Goal: Transaction & Acquisition: Register for event/course

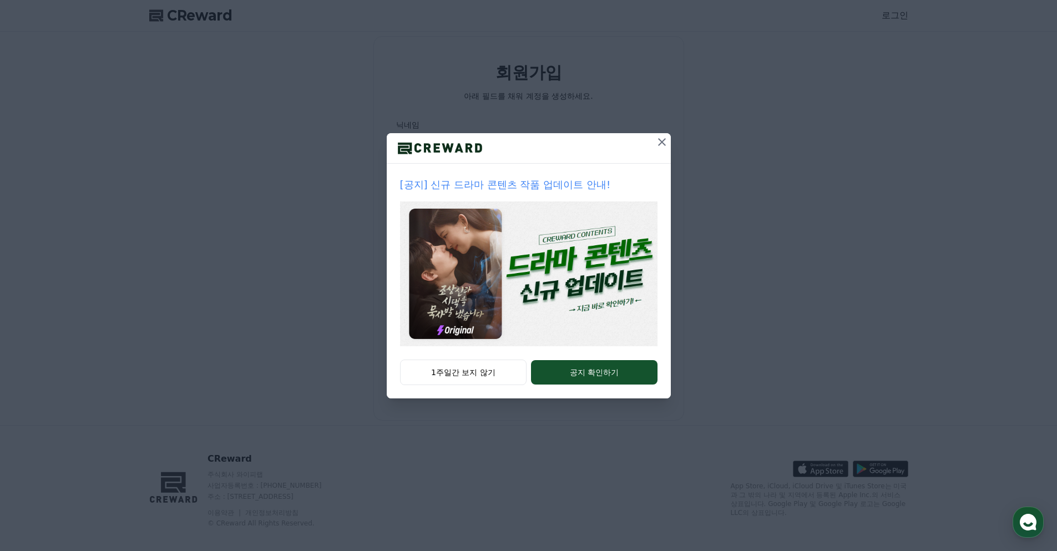
click at [659, 145] on icon at bounding box center [662, 142] width 8 height 8
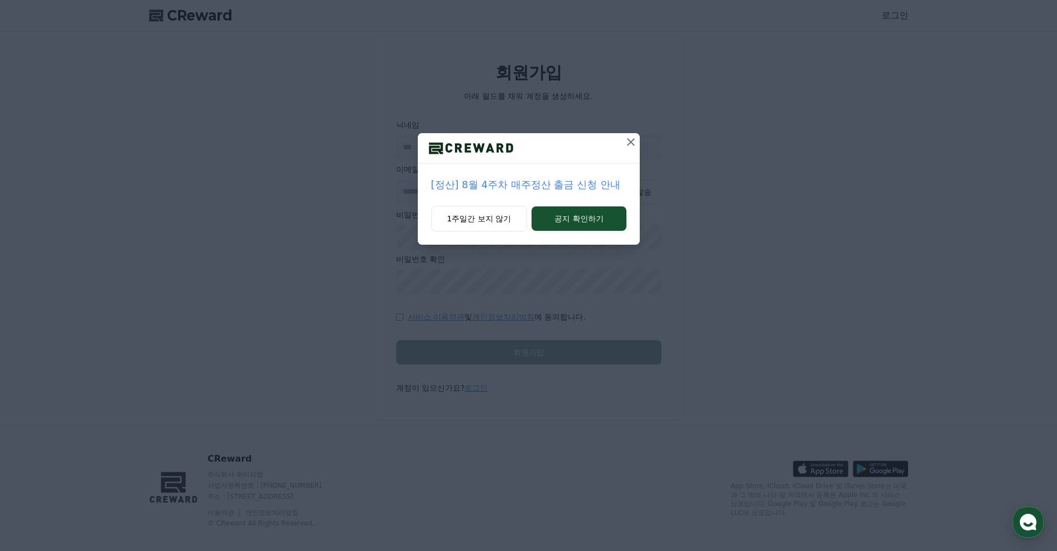
click at [628, 140] on icon at bounding box center [630, 141] width 13 height 13
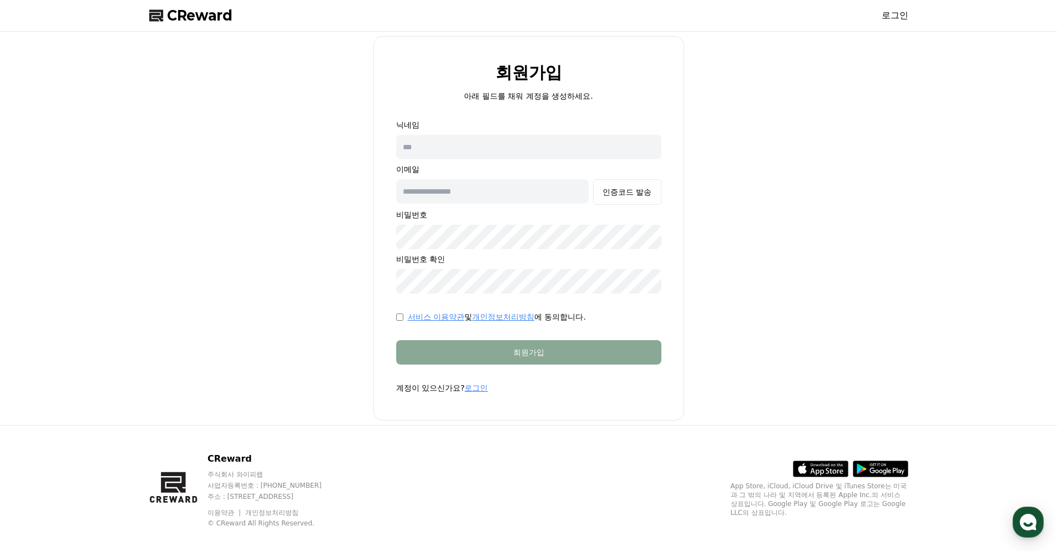
click at [459, 143] on input "text" at bounding box center [528, 147] width 265 height 24
type input "*"
type input "**********"
click at [510, 191] on input "text" at bounding box center [492, 191] width 193 height 24
type input "**********"
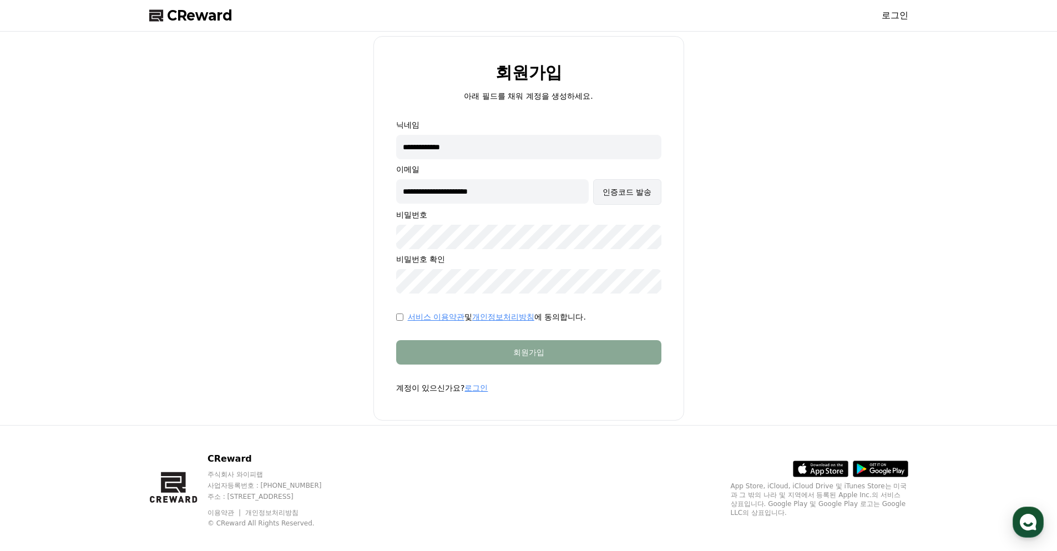
click at [624, 195] on div "인증코드 발송" at bounding box center [627, 191] width 49 height 11
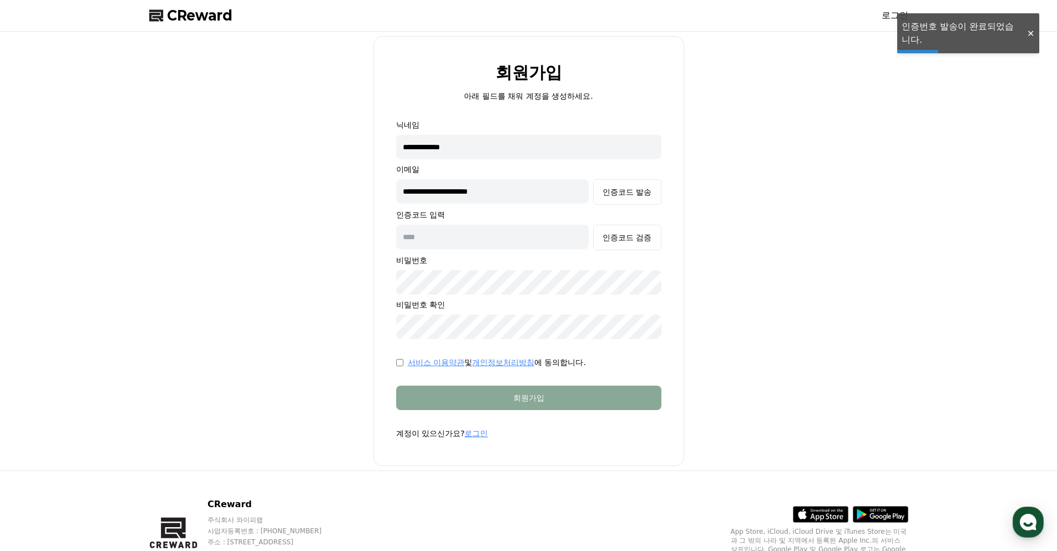
click at [1029, 34] on div at bounding box center [1030, 33] width 18 height 11
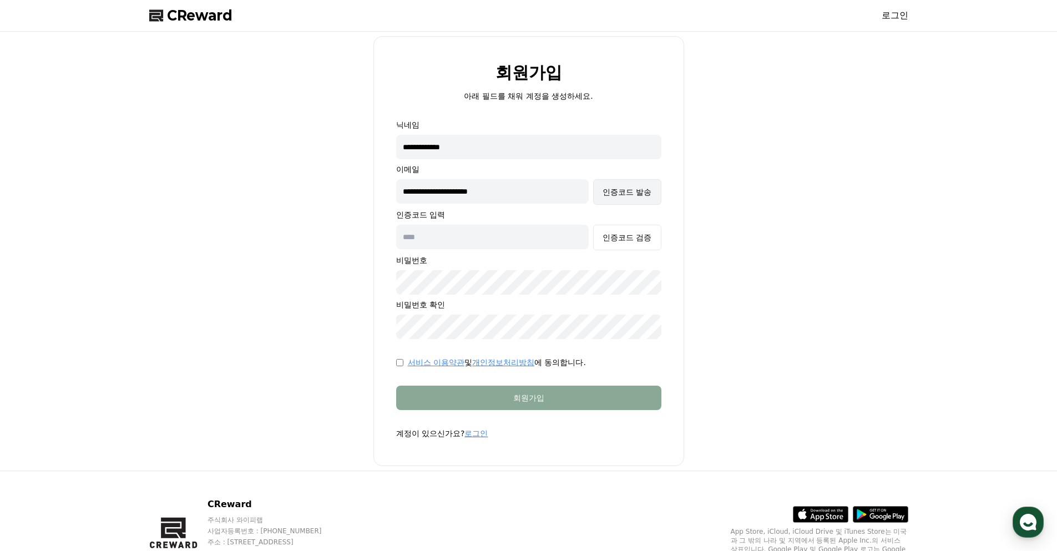
click at [636, 189] on div "인증코드 발송" at bounding box center [627, 191] width 49 height 11
click at [444, 239] on input "text" at bounding box center [492, 237] width 193 height 24
paste input "******"
type input "******"
click at [626, 236] on div "인증코드 검증" at bounding box center [627, 237] width 49 height 11
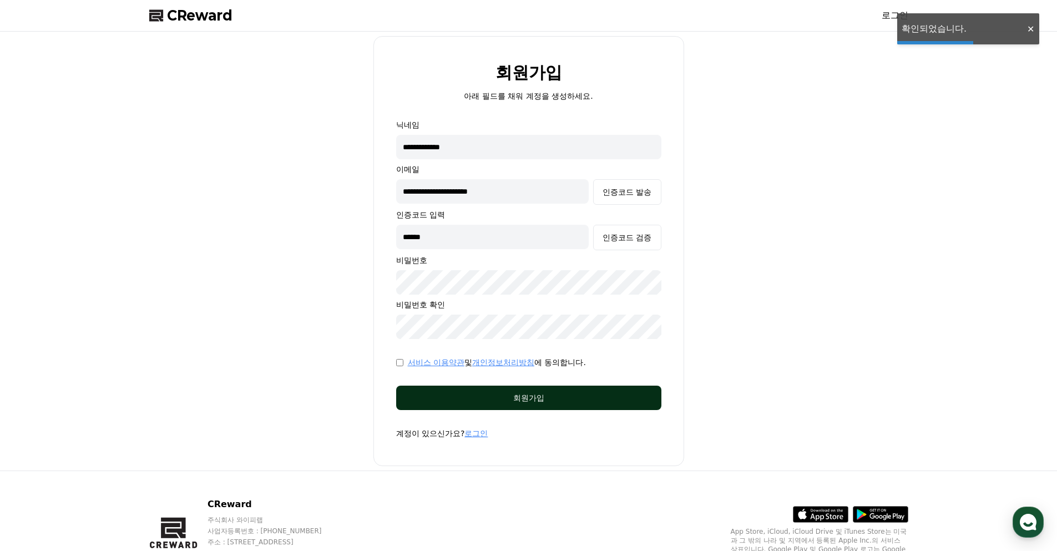
click at [548, 398] on div "회원가입" at bounding box center [528, 397] width 221 height 11
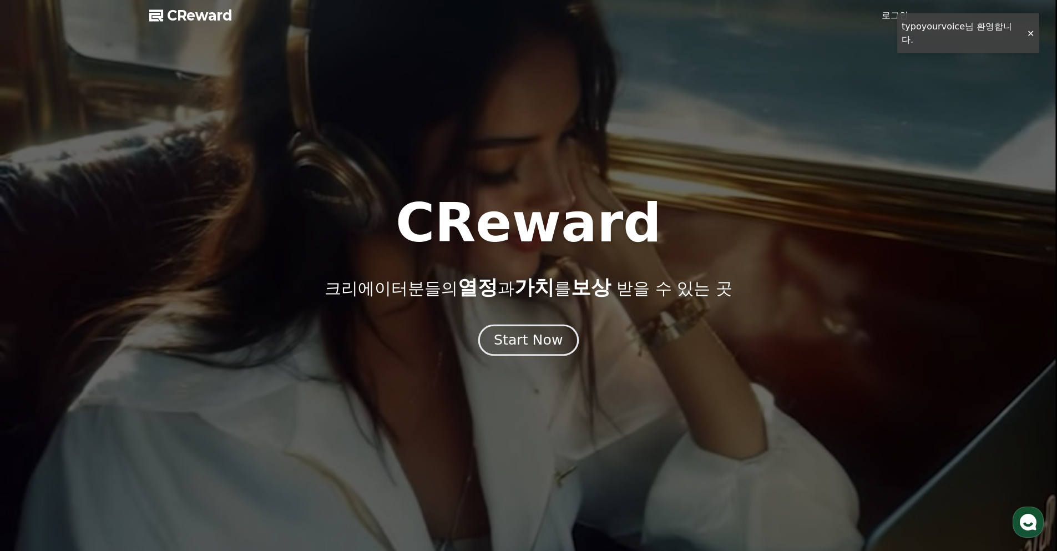
click at [539, 330] on button "Start Now" at bounding box center [528, 340] width 100 height 32
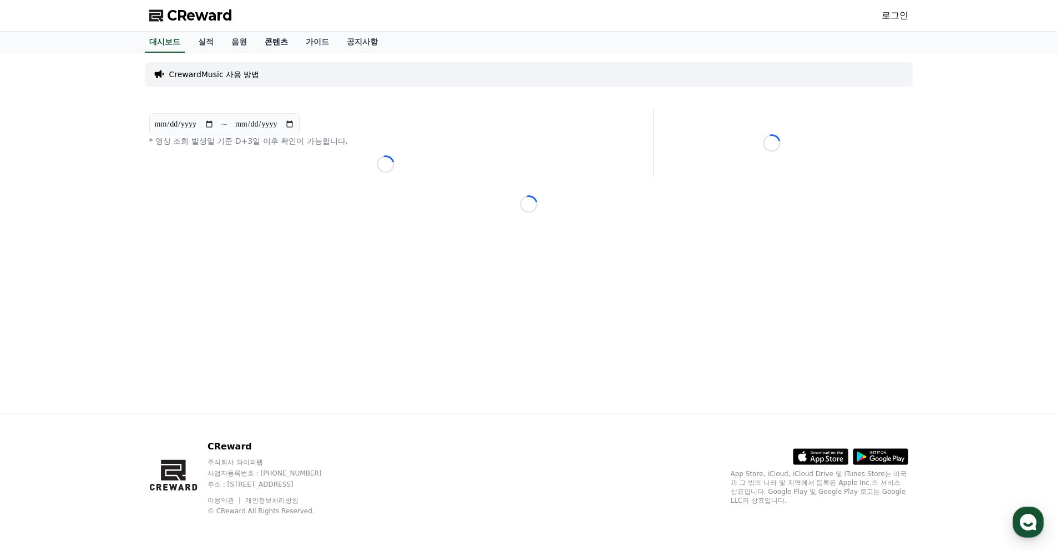
click at [288, 39] on link "콘텐츠" at bounding box center [276, 42] width 41 height 21
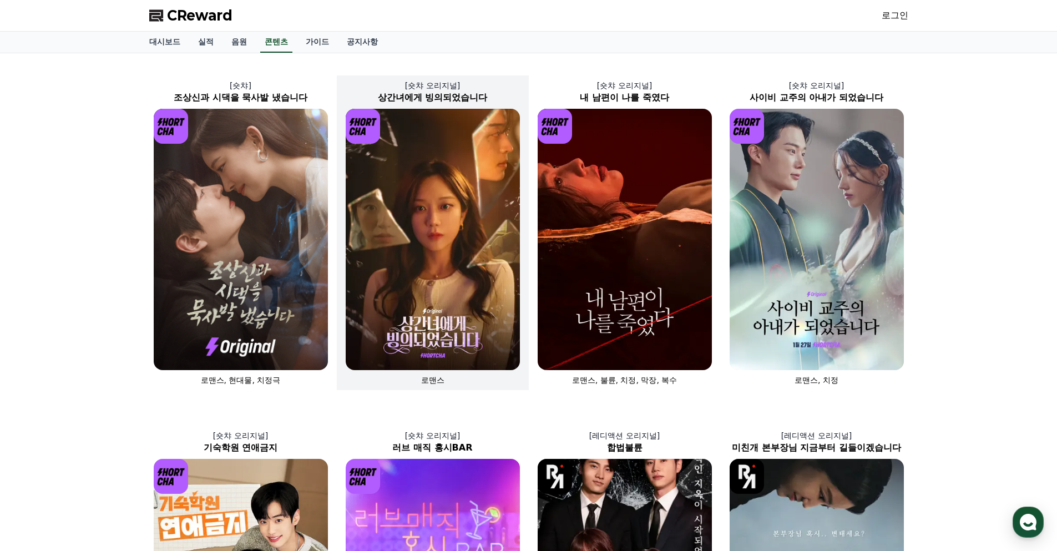
click at [418, 235] on img at bounding box center [433, 239] width 174 height 261
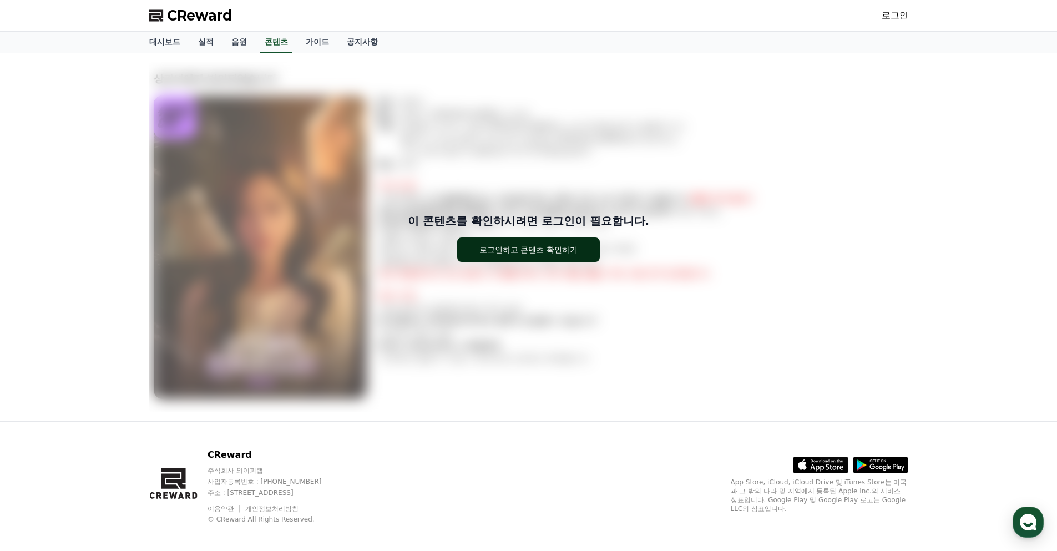
click at [551, 251] on div "로그인하고 콘텐츠 확인하기" at bounding box center [528, 249] width 98 height 11
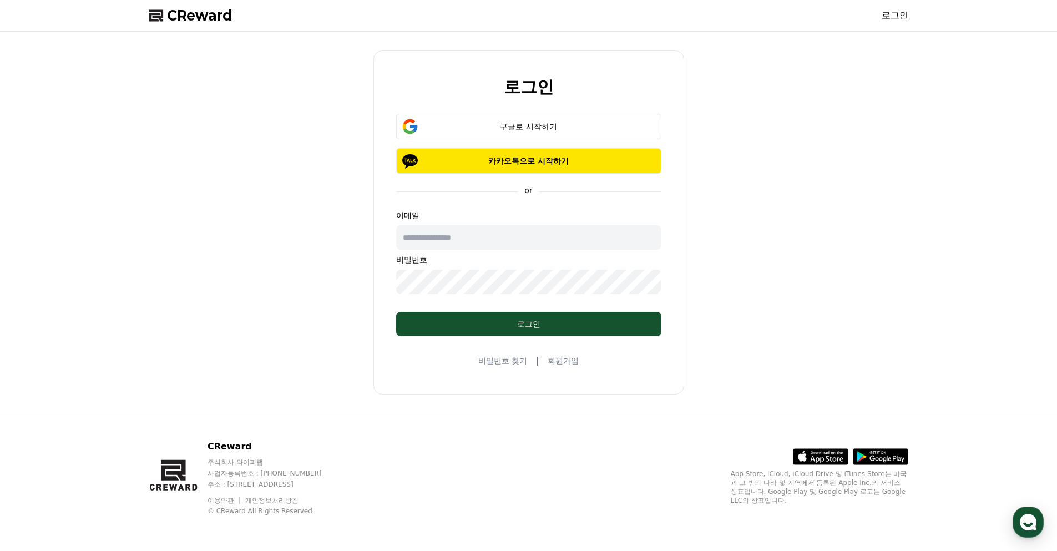
click at [493, 239] on input "text" at bounding box center [528, 237] width 265 height 24
type input "**********"
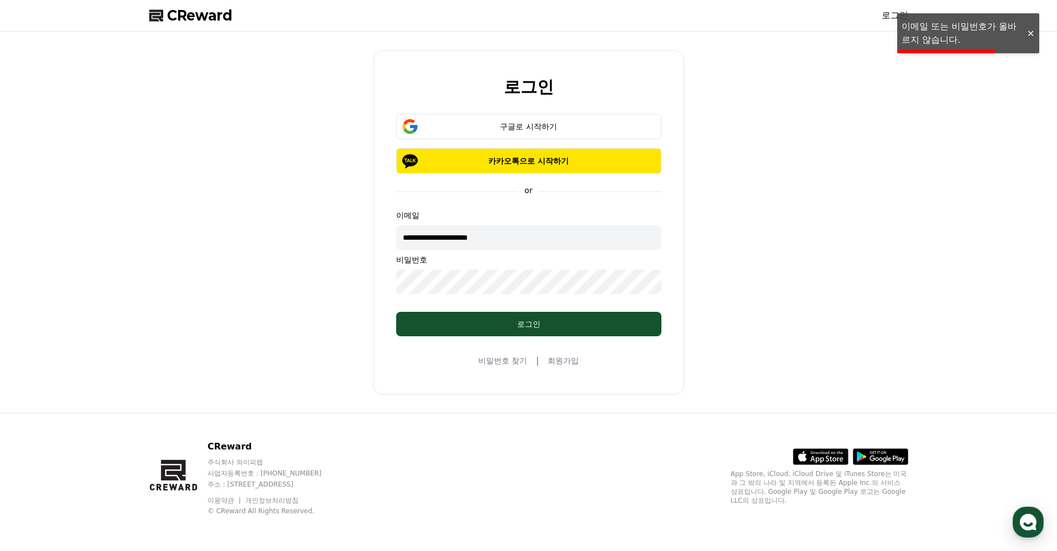
click at [378, 277] on form "**********" at bounding box center [528, 225] width 301 height 222
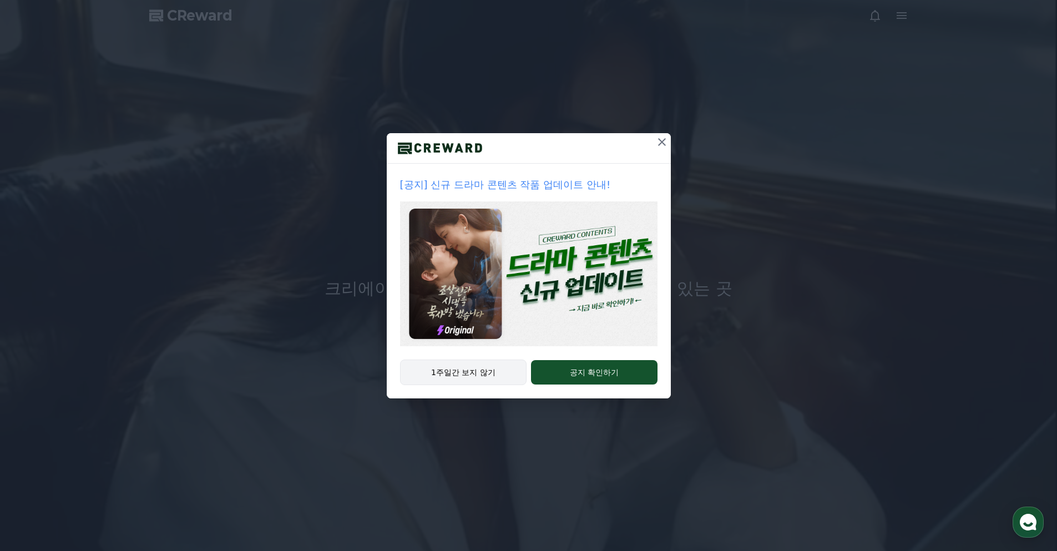
click at [483, 372] on button "1주일간 보지 않기" at bounding box center [463, 373] width 127 height 26
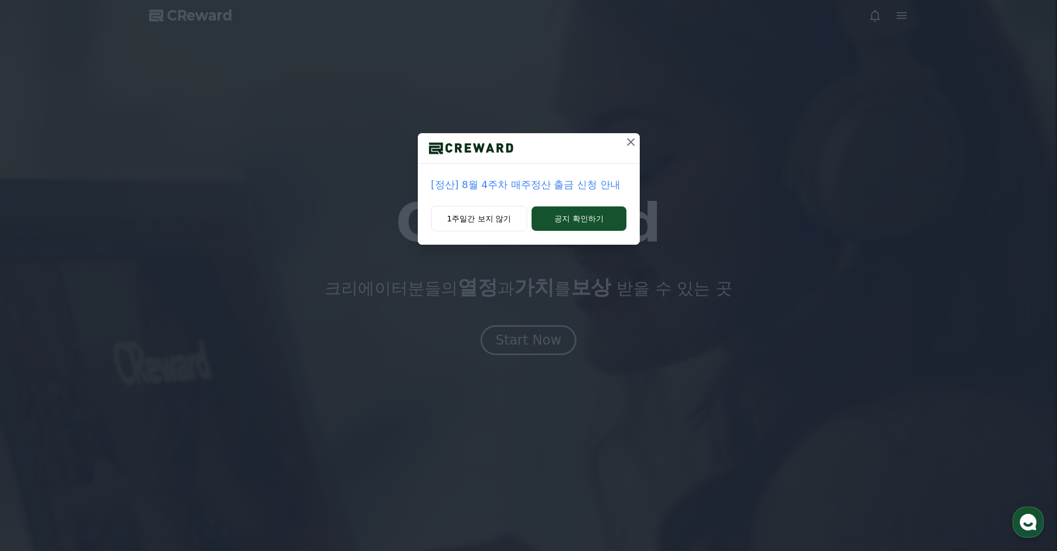
click at [629, 144] on icon at bounding box center [631, 142] width 8 height 8
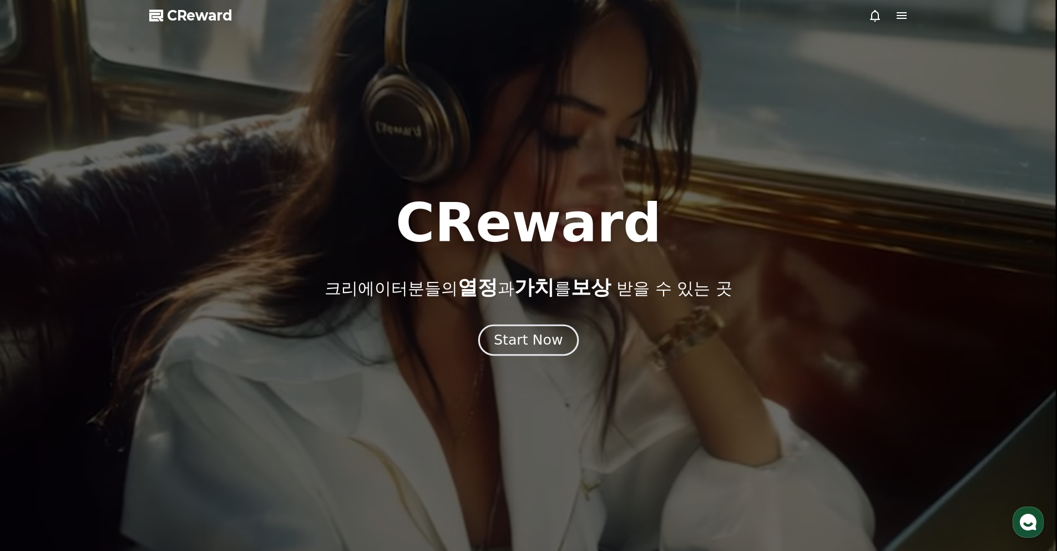
click at [520, 336] on div "Start Now" at bounding box center [528, 340] width 69 height 19
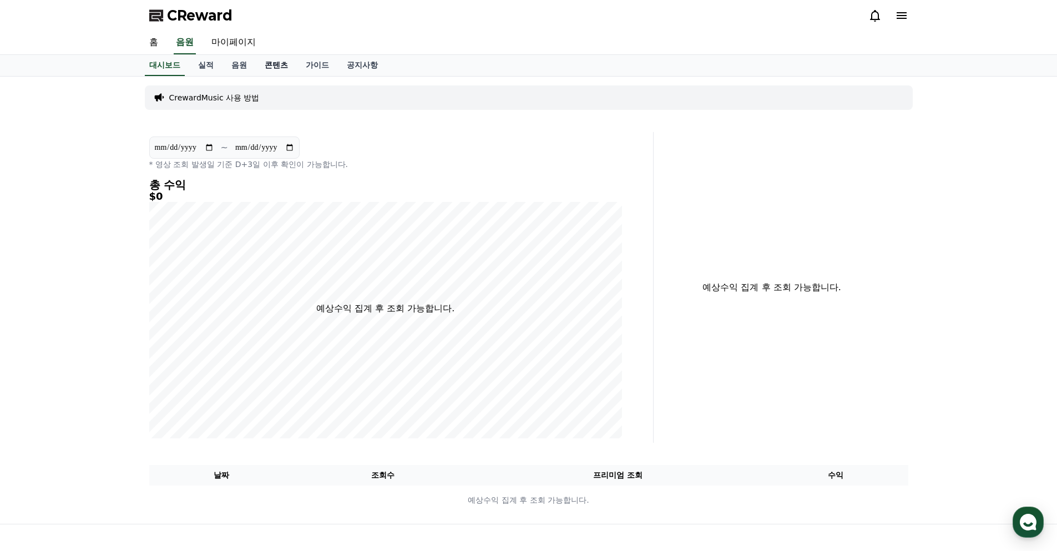
click at [277, 67] on link "콘텐츠" at bounding box center [276, 65] width 41 height 21
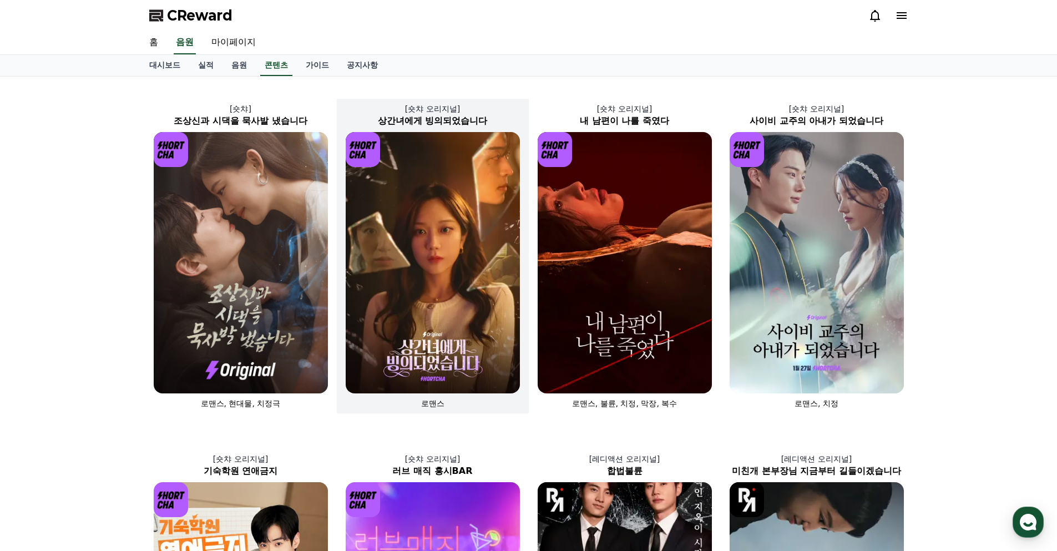
click at [429, 215] on img at bounding box center [433, 262] width 174 height 261
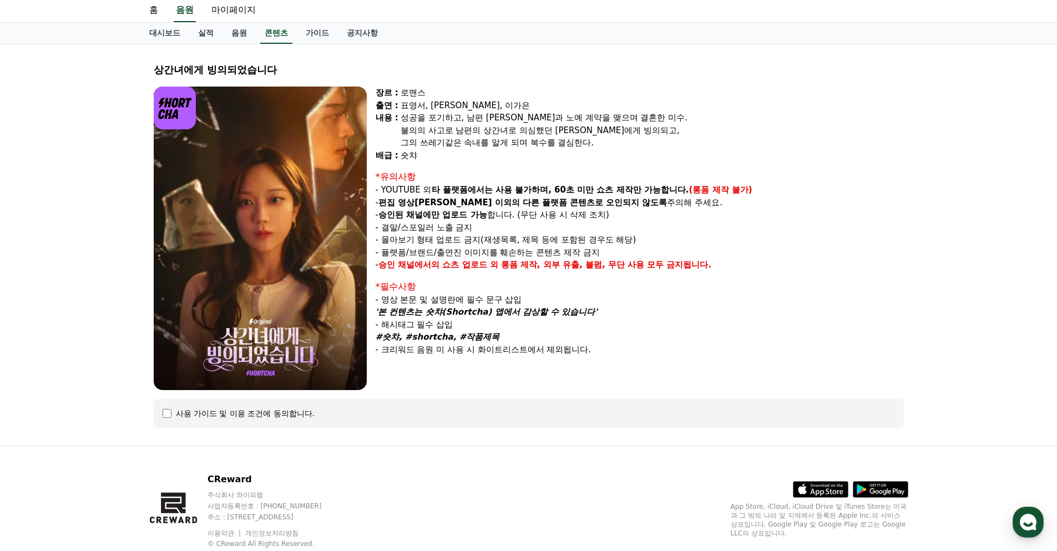
scroll to position [65, 0]
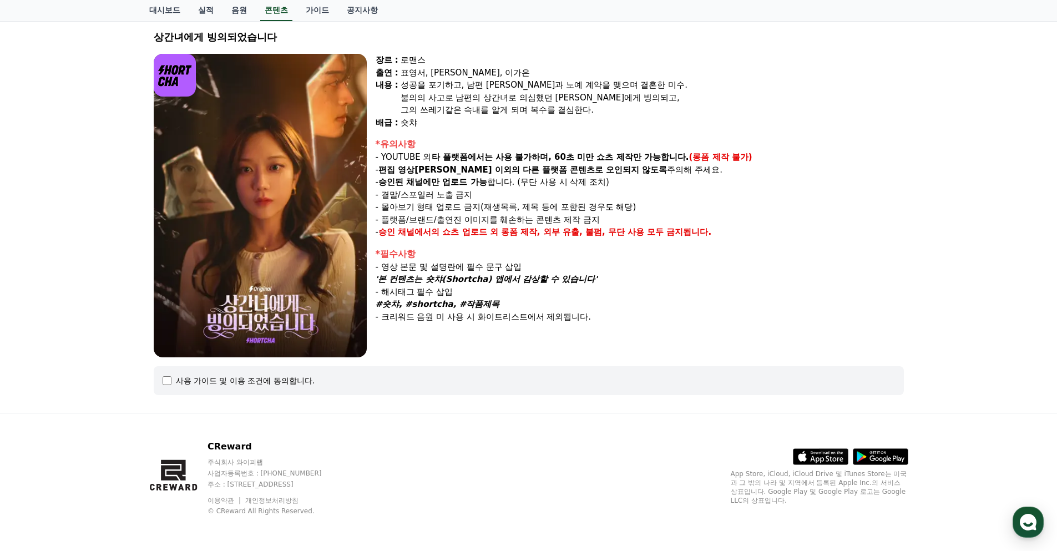
click at [283, 226] on img at bounding box center [260, 205] width 213 height 303
drag, startPoint x: 431, startPoint y: 232, endPoint x: 672, endPoint y: 237, distance: 241.4
click at [672, 237] on p "- 승인 채널에서의 쇼츠 업로드 외 롱폼 제작, 외부 유출, 불펌, 무단 사용 모두 금지됩니다." at bounding box center [640, 232] width 528 height 13
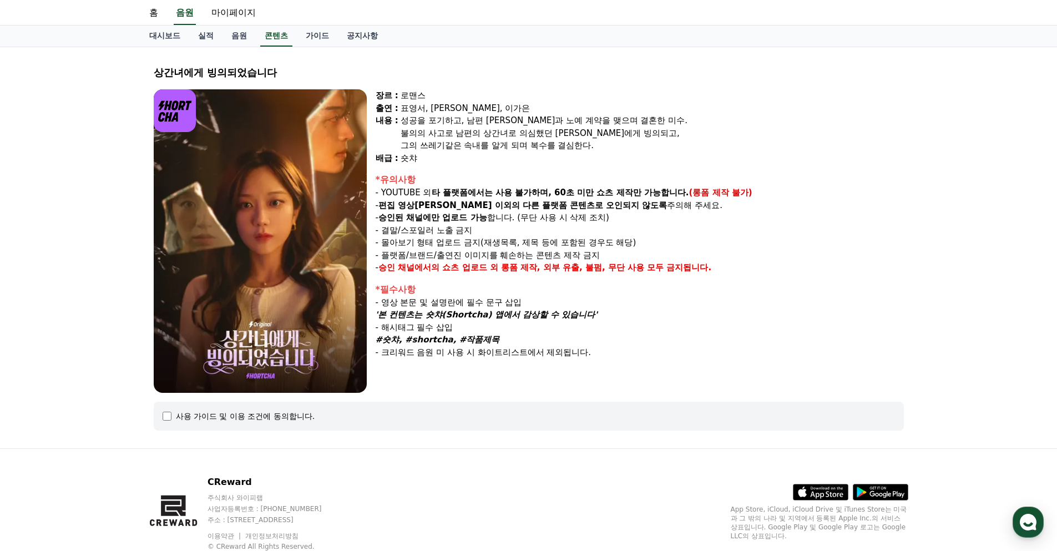
scroll to position [9, 0]
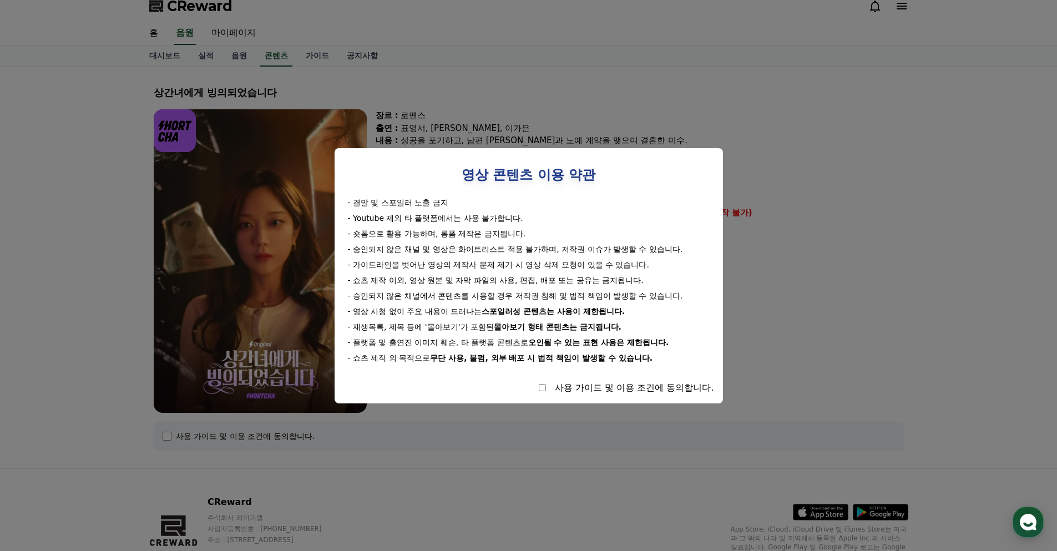
select select
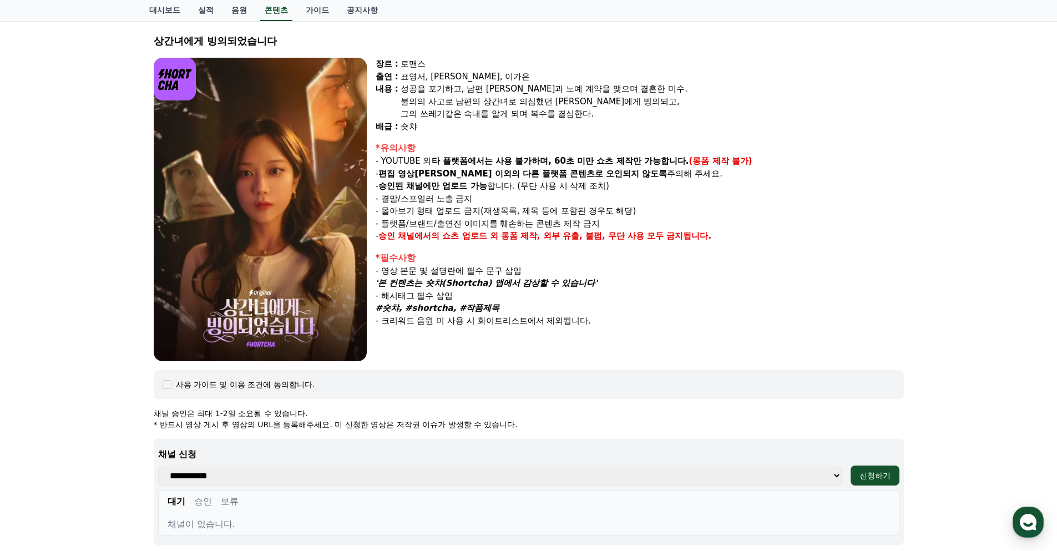
scroll to position [176, 0]
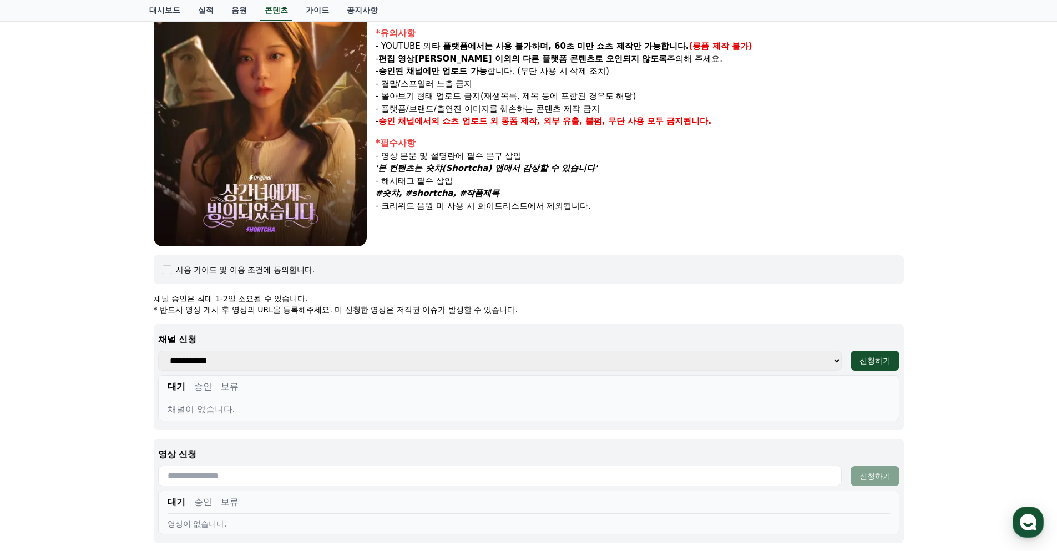
click at [453, 360] on select "**********" at bounding box center [500, 361] width 684 height 20
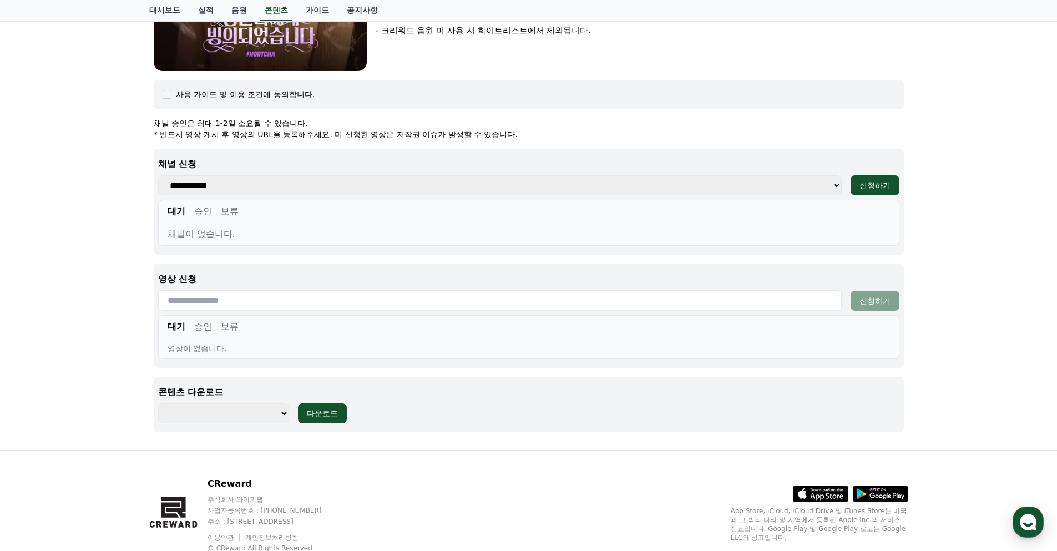
scroll to position [333, 0]
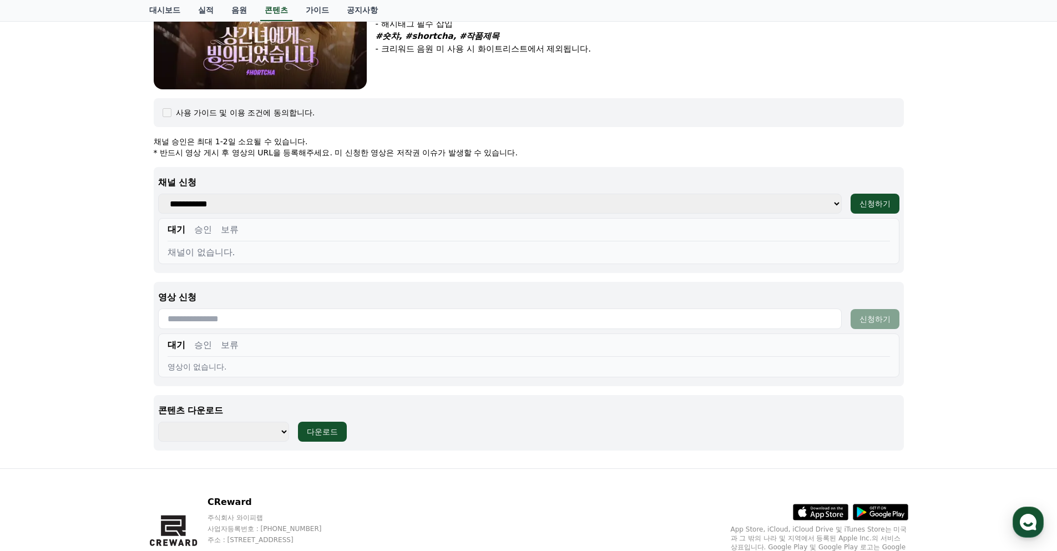
click at [347, 326] on input "text" at bounding box center [500, 318] width 684 height 21
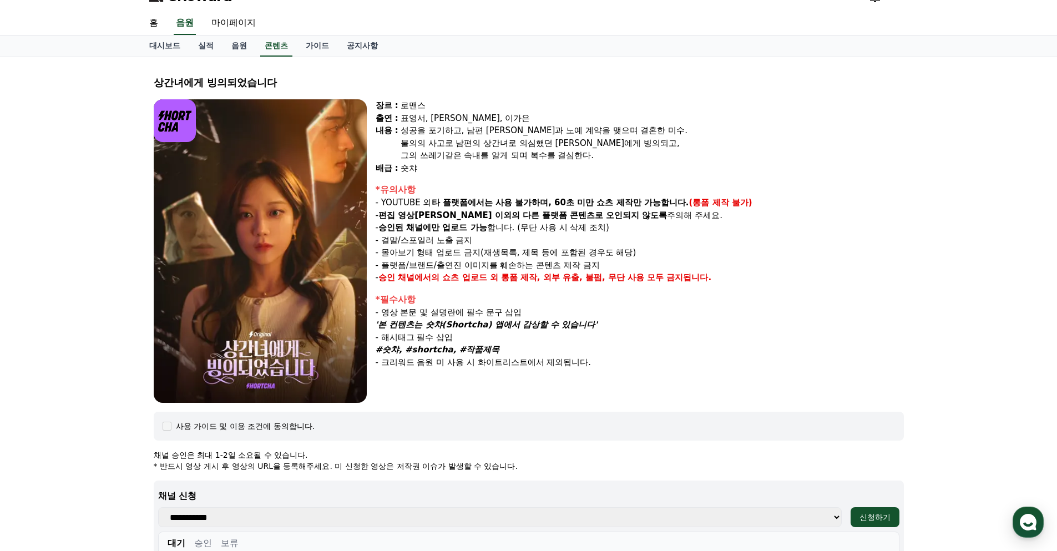
scroll to position [0, 0]
